Goal: Use online tool/utility: Utilize a website feature to perform a specific function

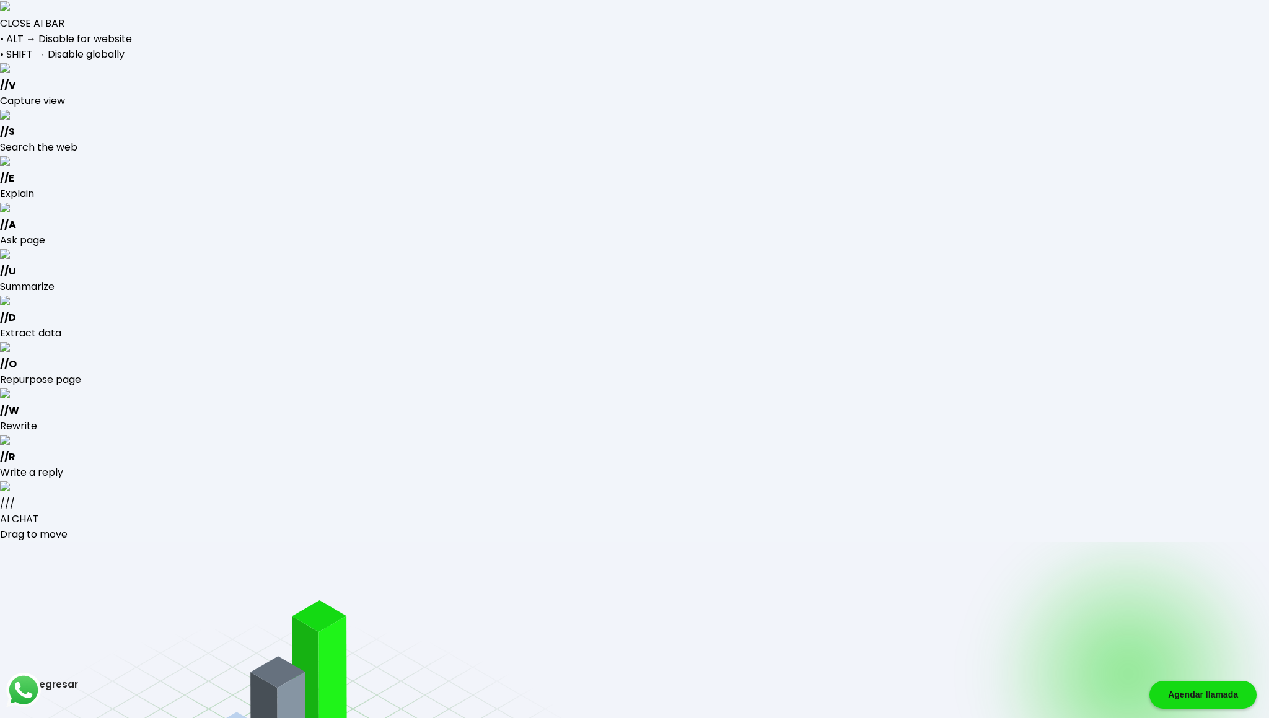
type input "[EMAIL_ADDRESS][DOMAIN_NAME]"
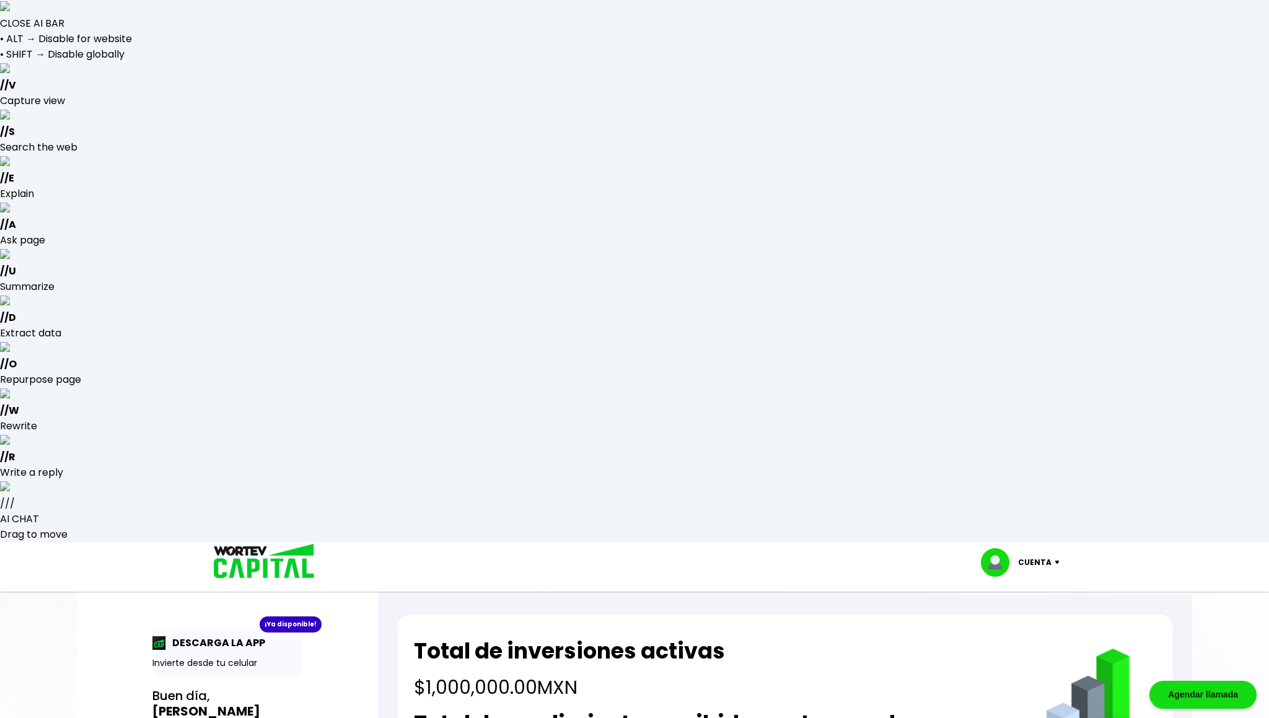
select select "1"
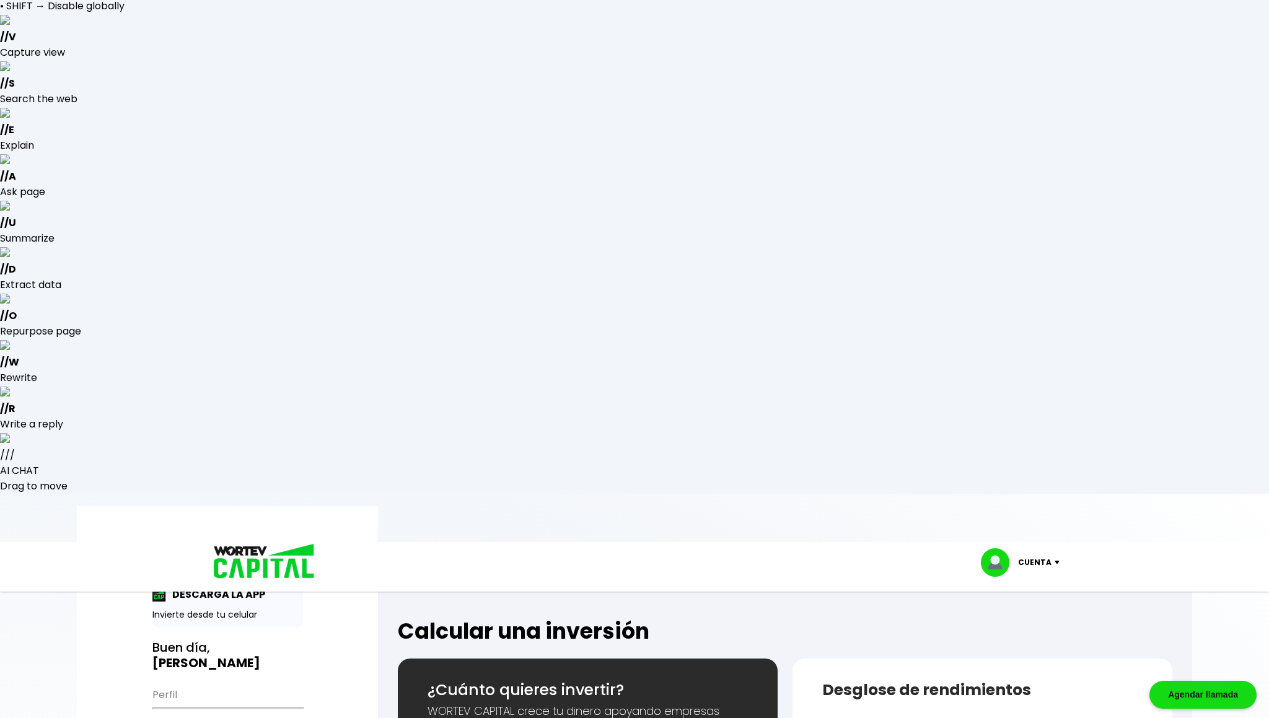
scroll to position [64, 0]
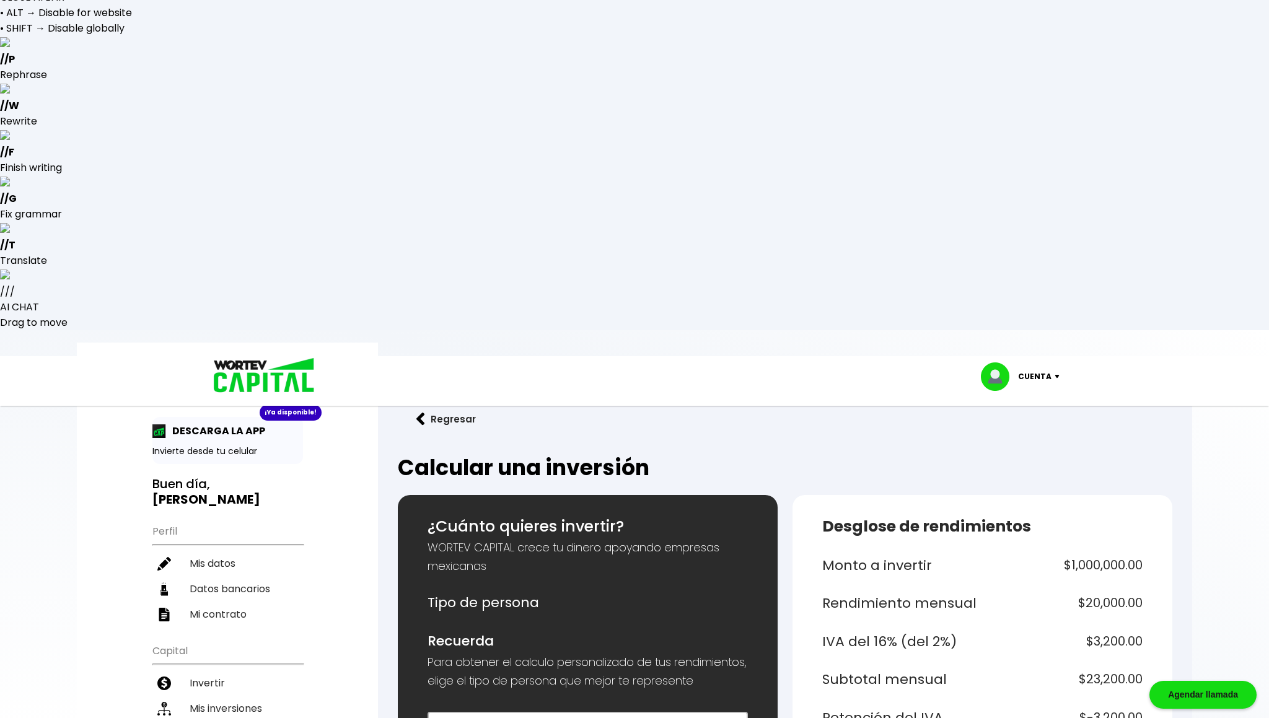
scroll to position [0, 0]
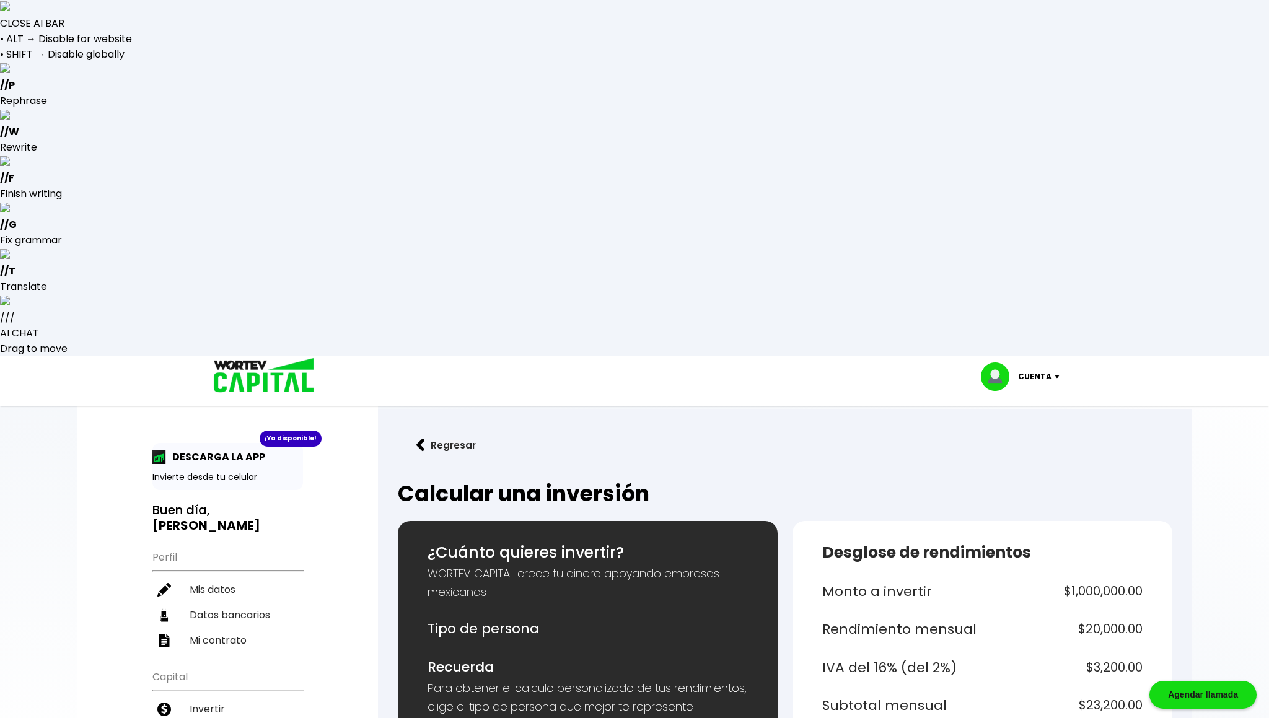
type input "1000000"
click at [262, 356] on img at bounding box center [260, 376] width 118 height 40
